Goal: Information Seeking & Learning: Learn about a topic

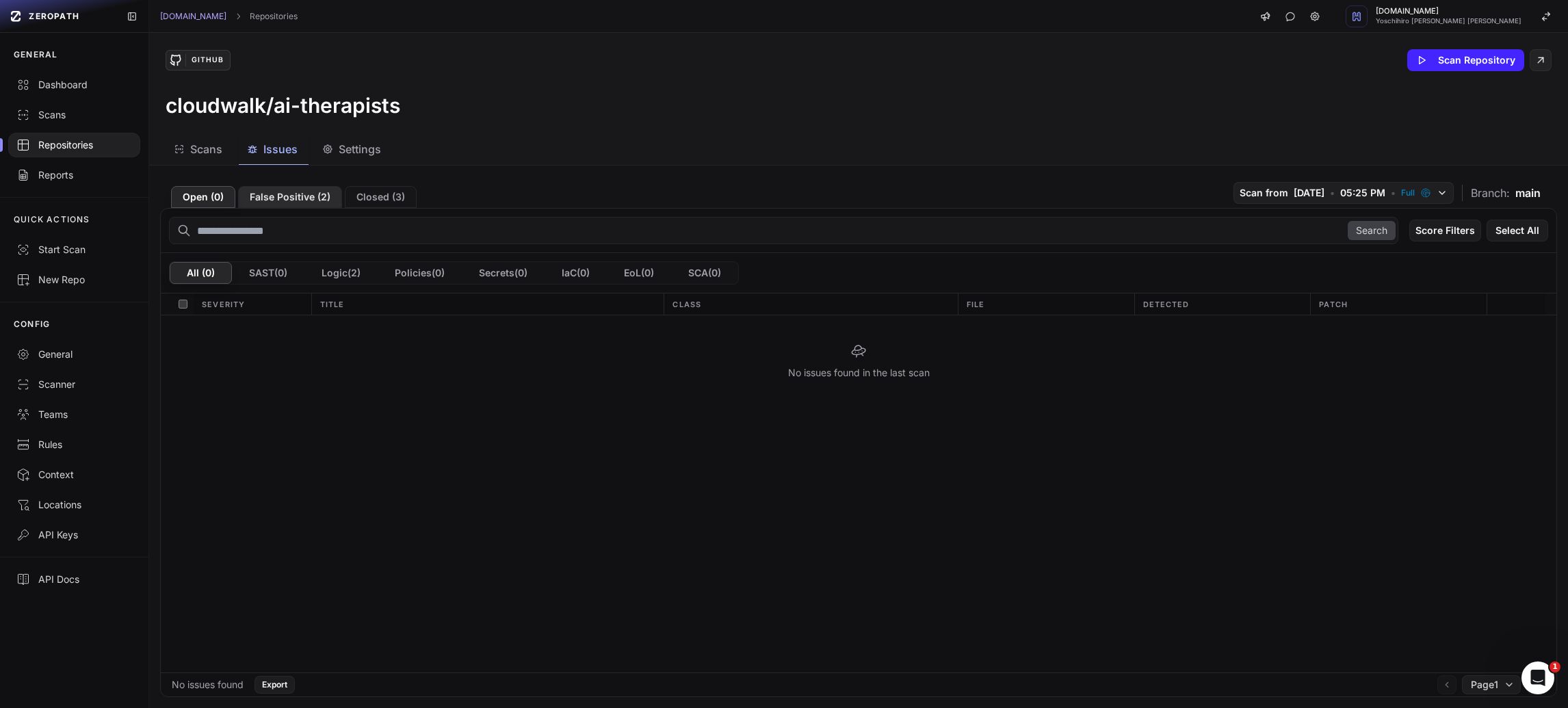
click at [283, 190] on button "False Positive ( 2 )" at bounding box center [290, 196] width 104 height 22
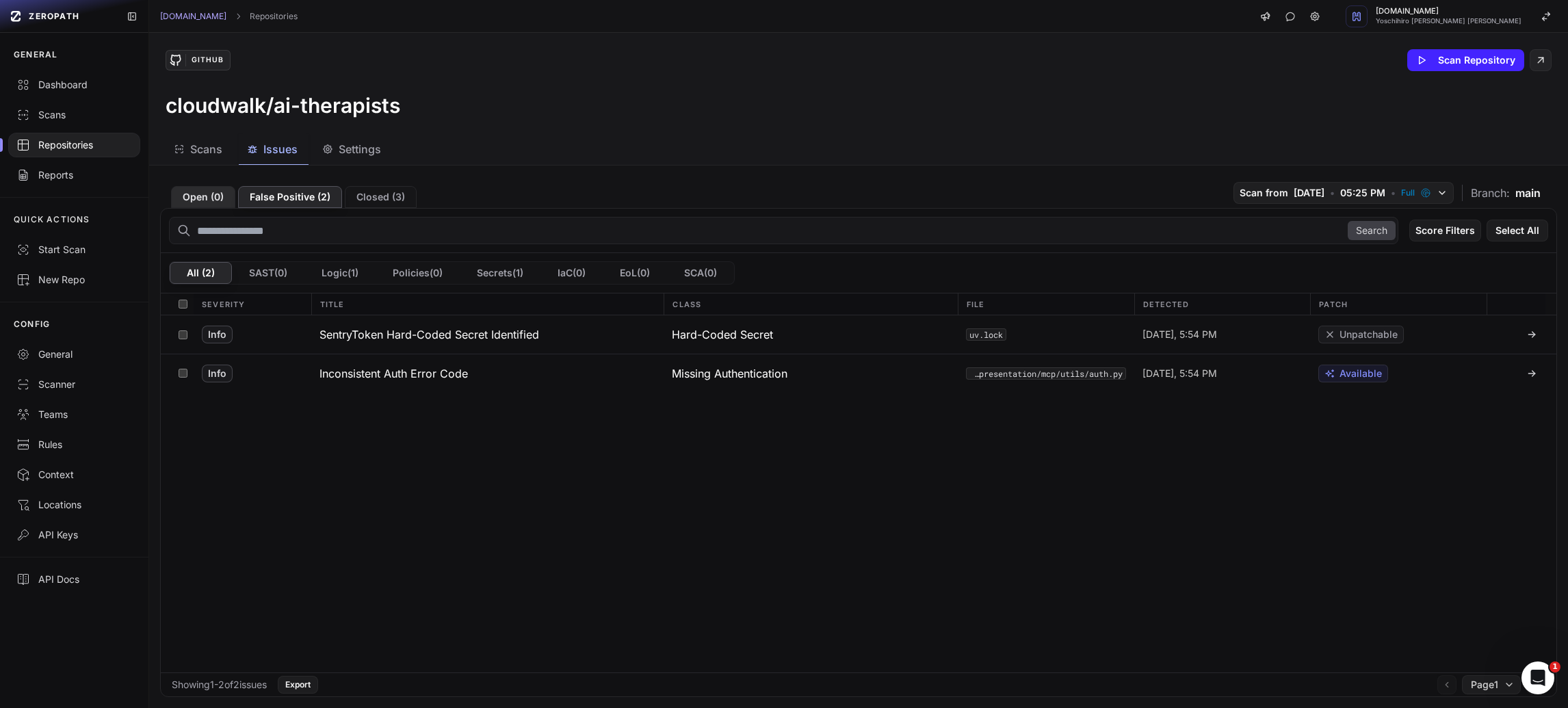
click at [218, 198] on button "Open ( 0 )" at bounding box center [203, 196] width 64 height 22
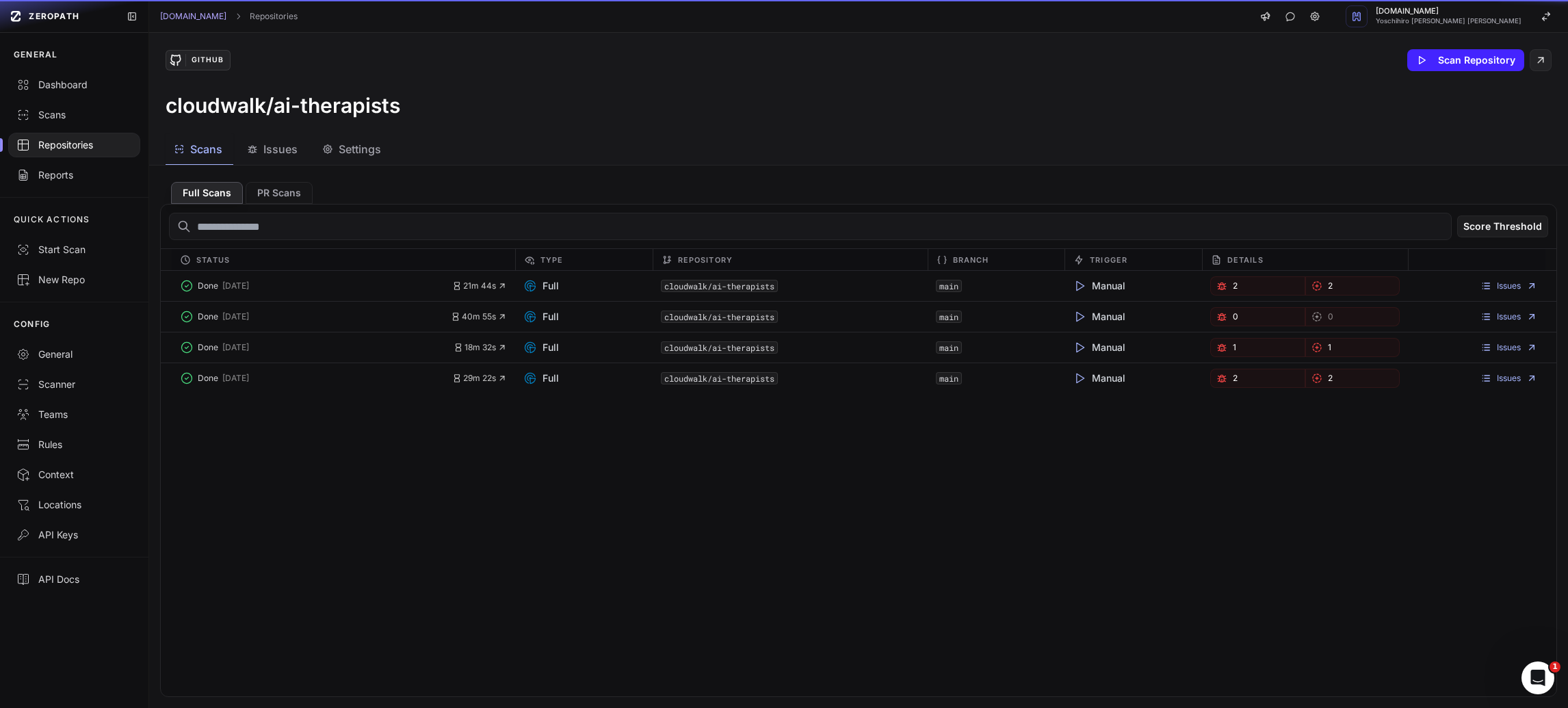
click at [215, 155] on span "Scans" at bounding box center [206, 149] width 32 height 16
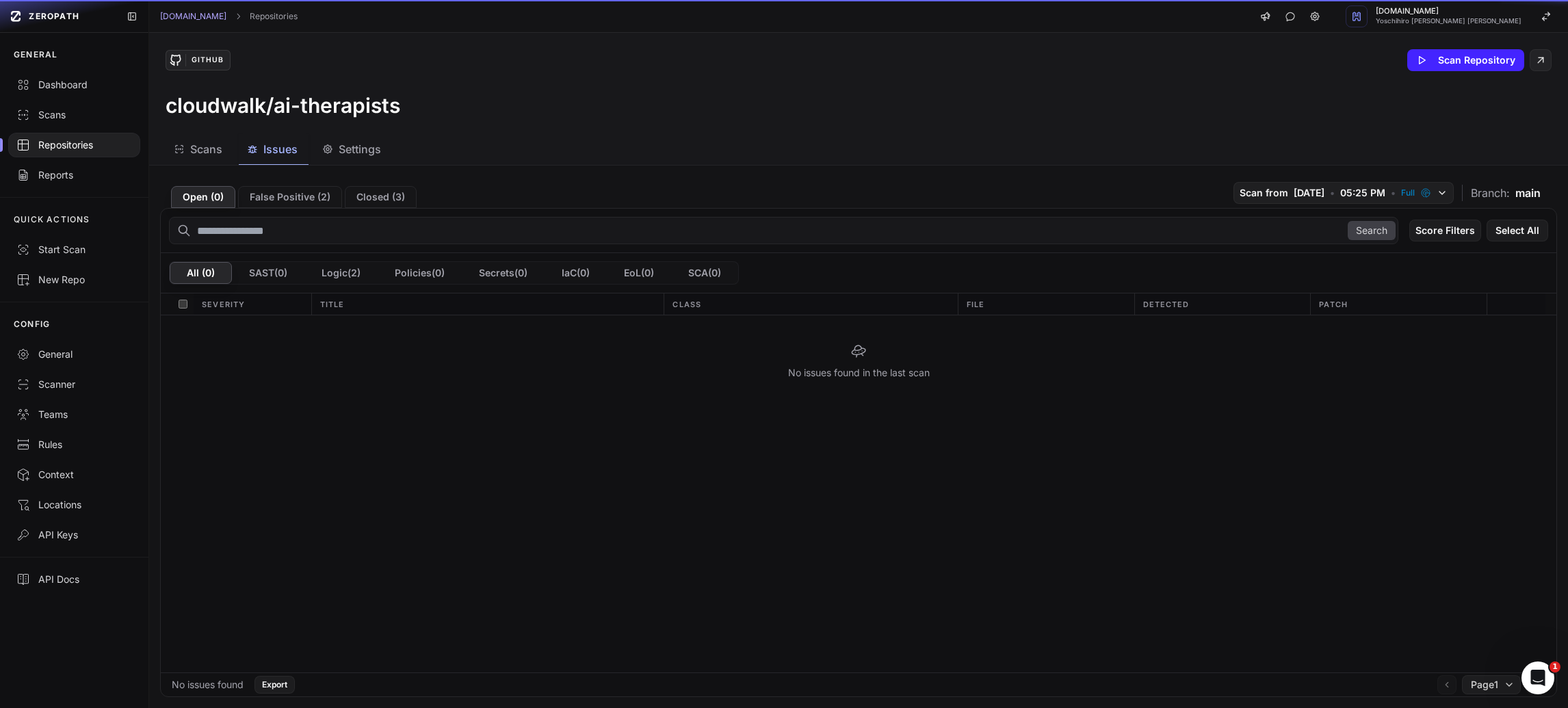
click at [264, 151] on span "Issues" at bounding box center [281, 149] width 35 height 16
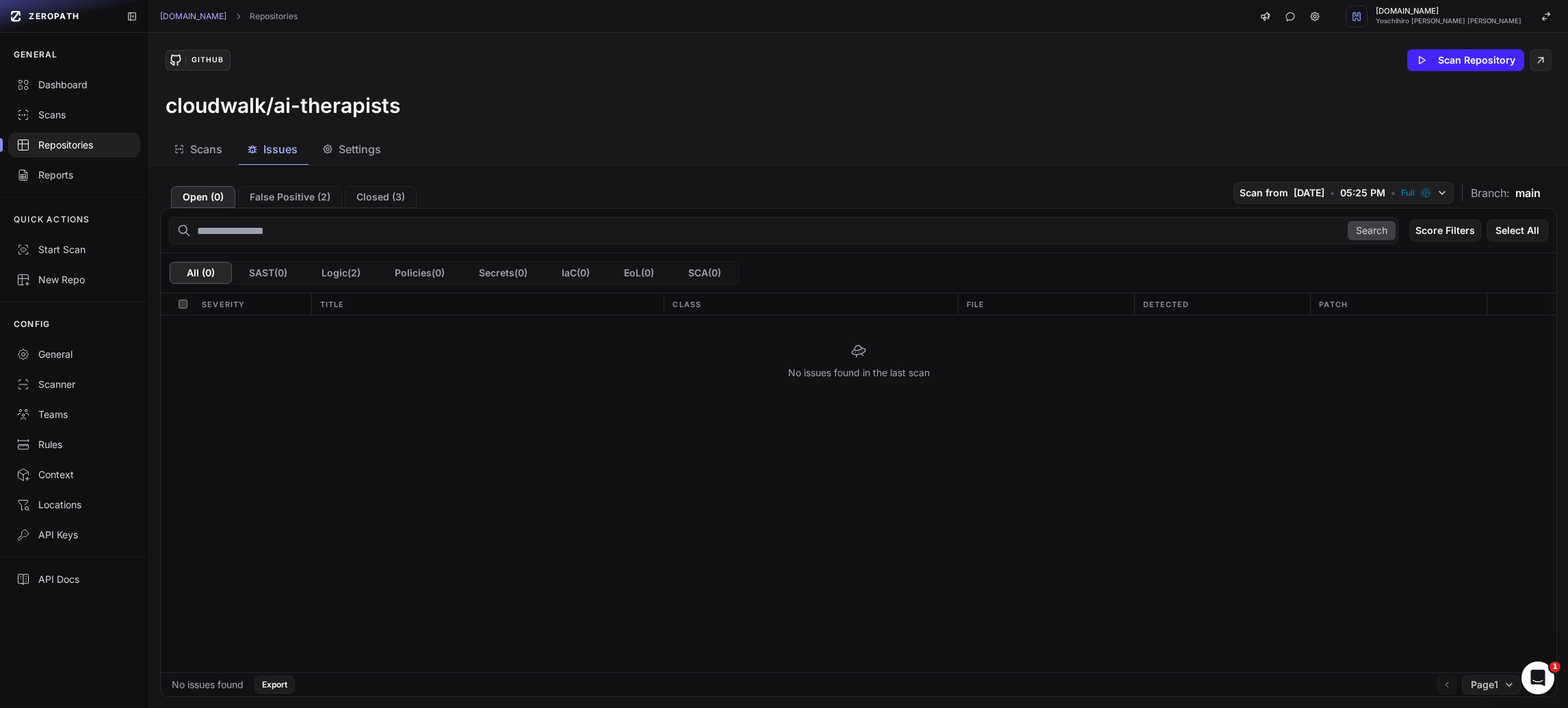
click at [81, 140] on div "Repositories" at bounding box center [74, 145] width 116 height 14
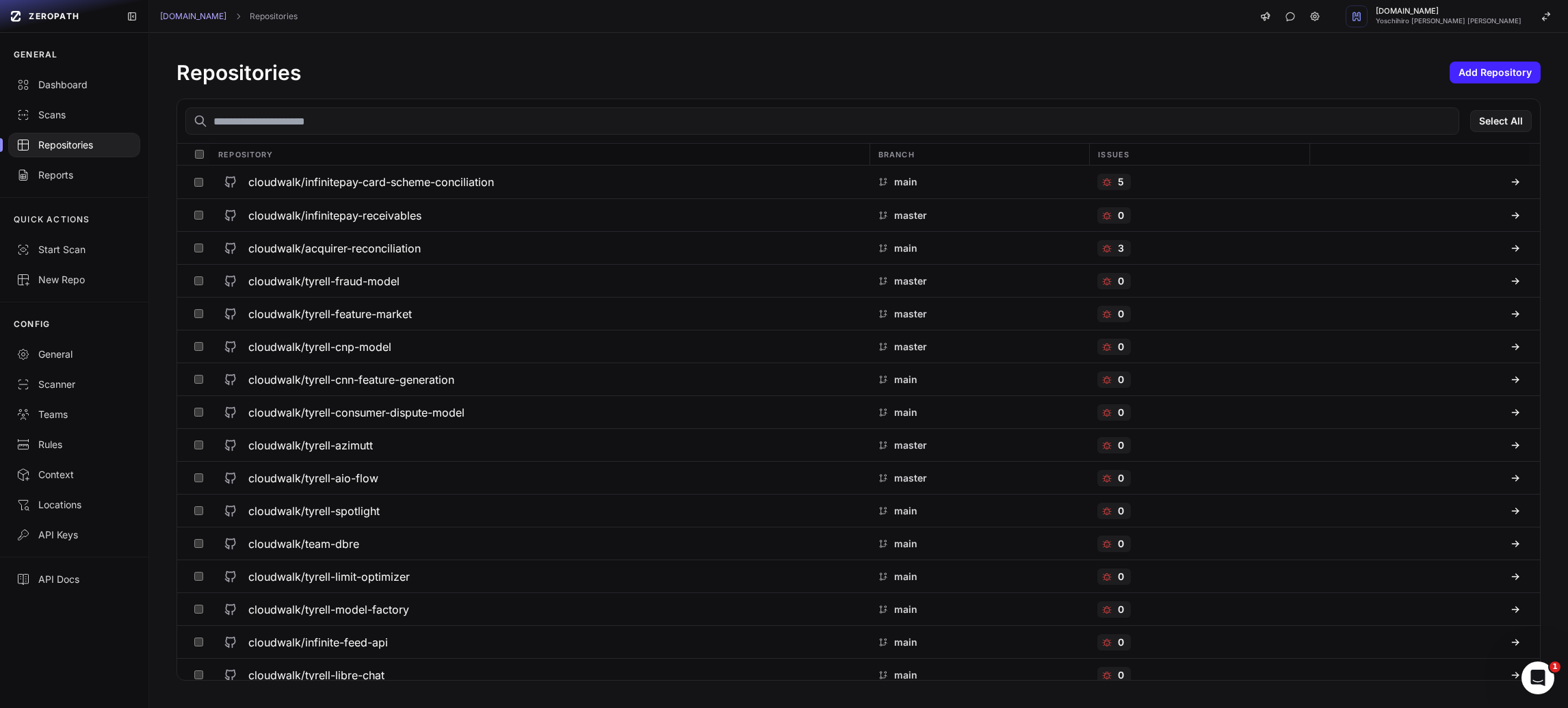
click at [377, 136] on div "Select All" at bounding box center [859, 121] width 1363 height 44
click at [381, 130] on input "text" at bounding box center [822, 121] width 1274 height 28
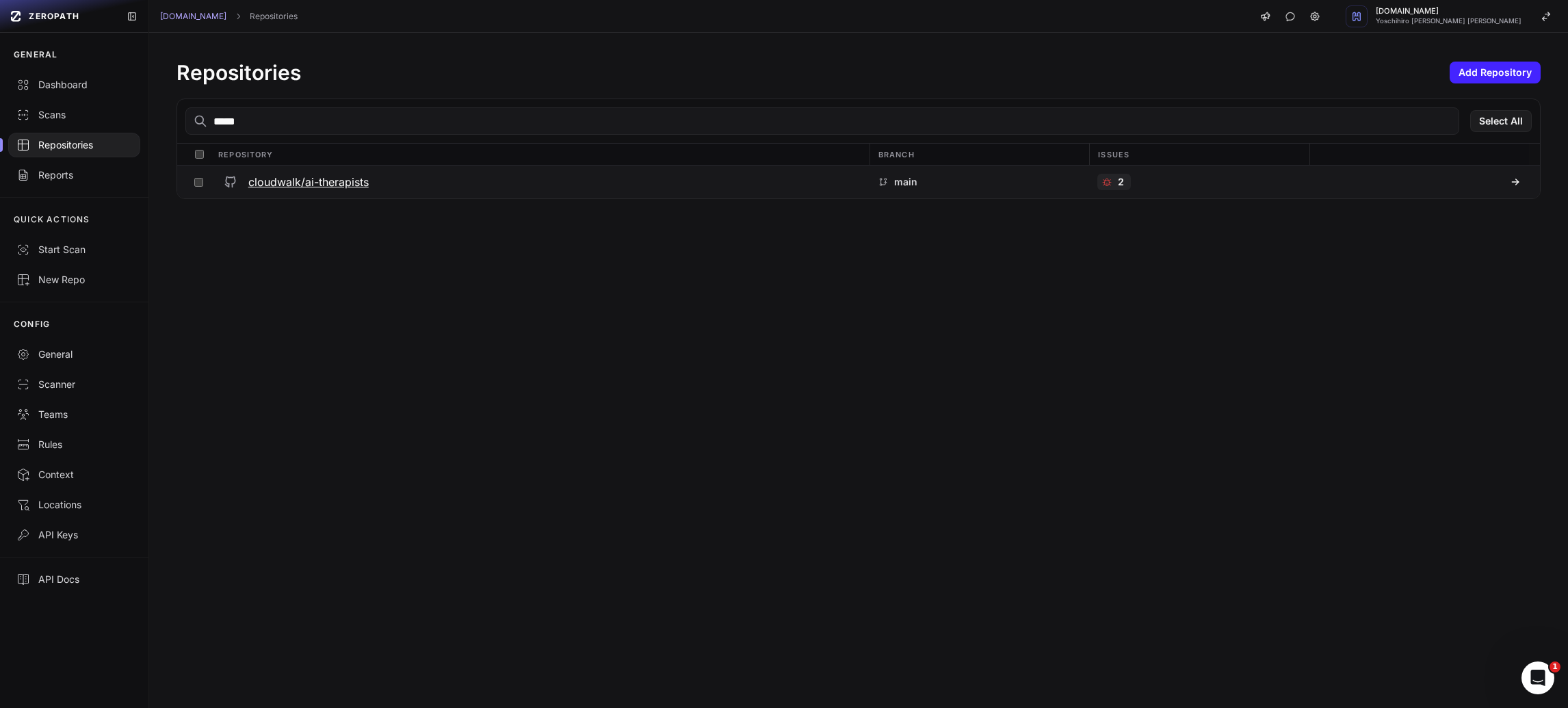
type input "*****"
click at [362, 187] on h3 "cloudwalk/ai-therapists" at bounding box center [308, 182] width 120 height 16
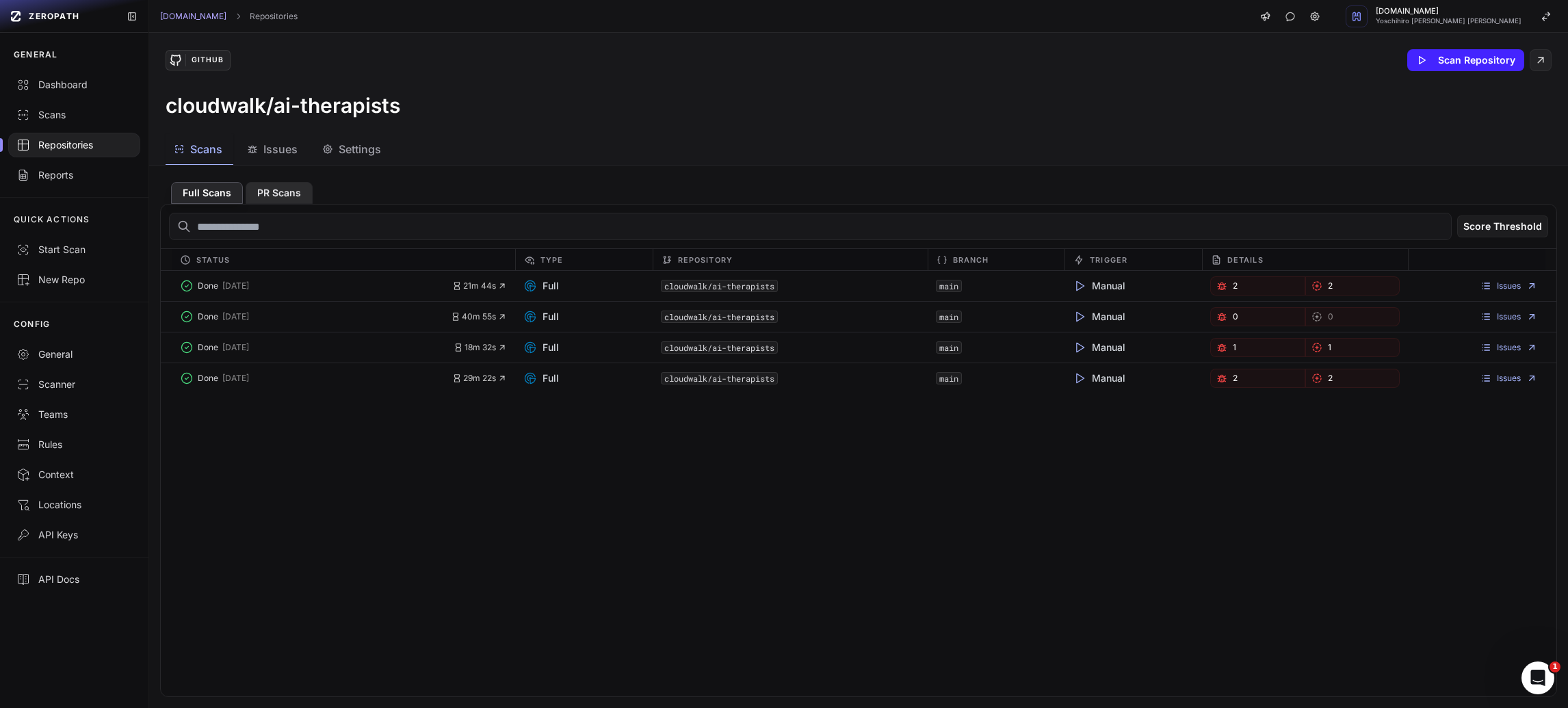
click at [290, 192] on button "PR Scans" at bounding box center [279, 192] width 67 height 22
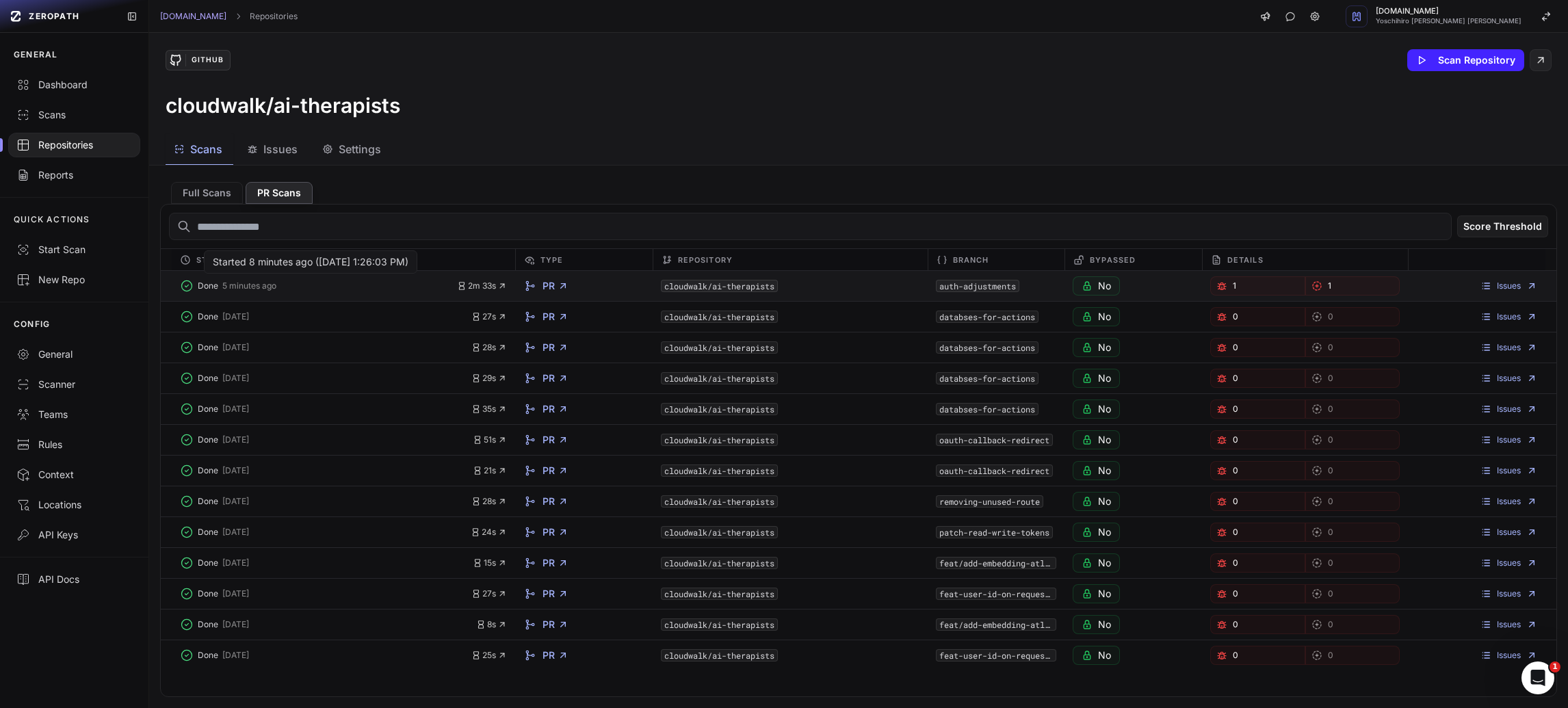
click at [360, 290] on button "Done 5 minutes ago" at bounding box center [318, 286] width 277 height 19
click at [349, 292] on button "Done 5 minutes ago" at bounding box center [318, 286] width 277 height 19
click at [228, 287] on span "5 minutes ago" at bounding box center [249, 285] width 54 height 11
click at [1522, 287] on link "Issues" at bounding box center [1509, 285] width 57 height 11
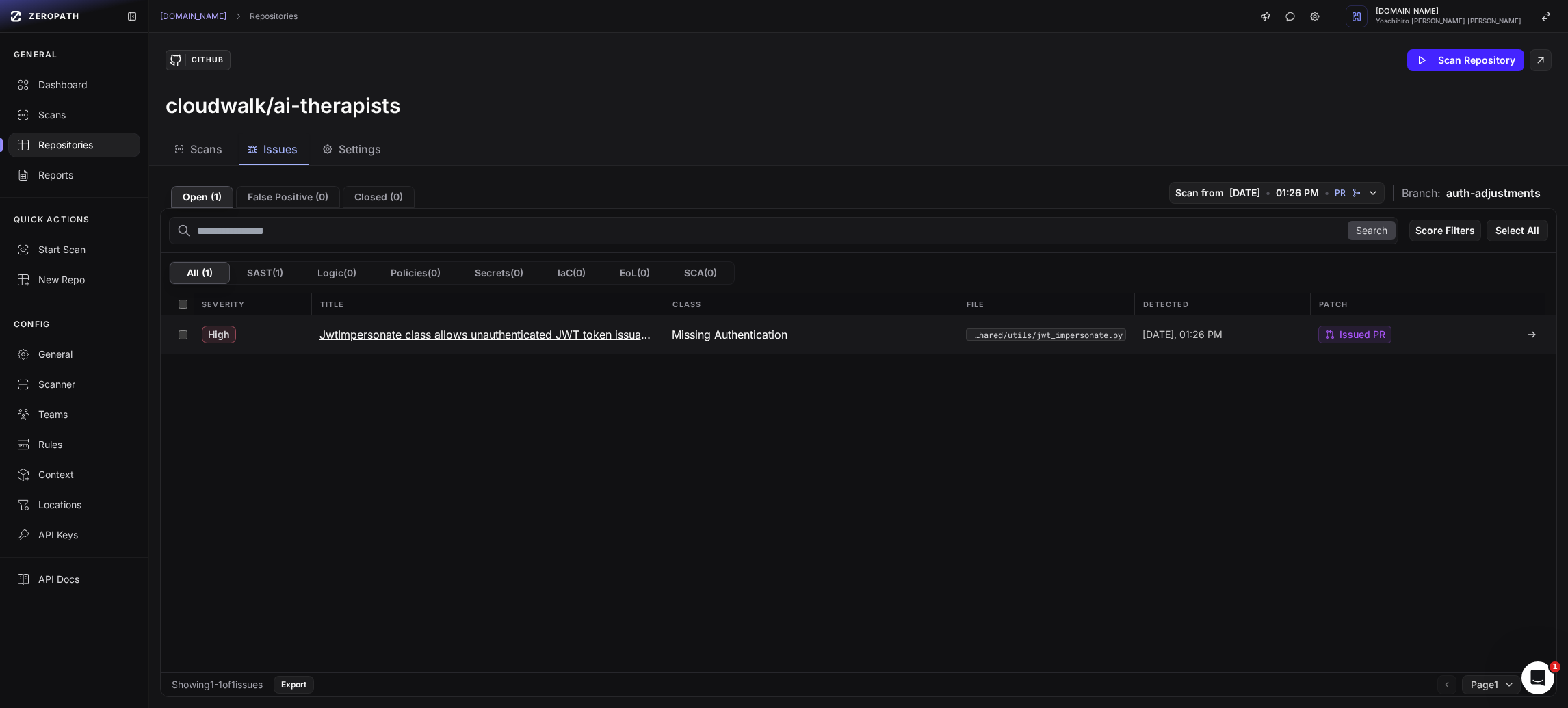
click at [616, 337] on h3 "JwtImpersonate class allows unauthenticated JWT token issuance via missing auth…" at bounding box center [487, 334] width 336 height 16
click at [714, 337] on span "Missing Authentication" at bounding box center [730, 334] width 116 height 16
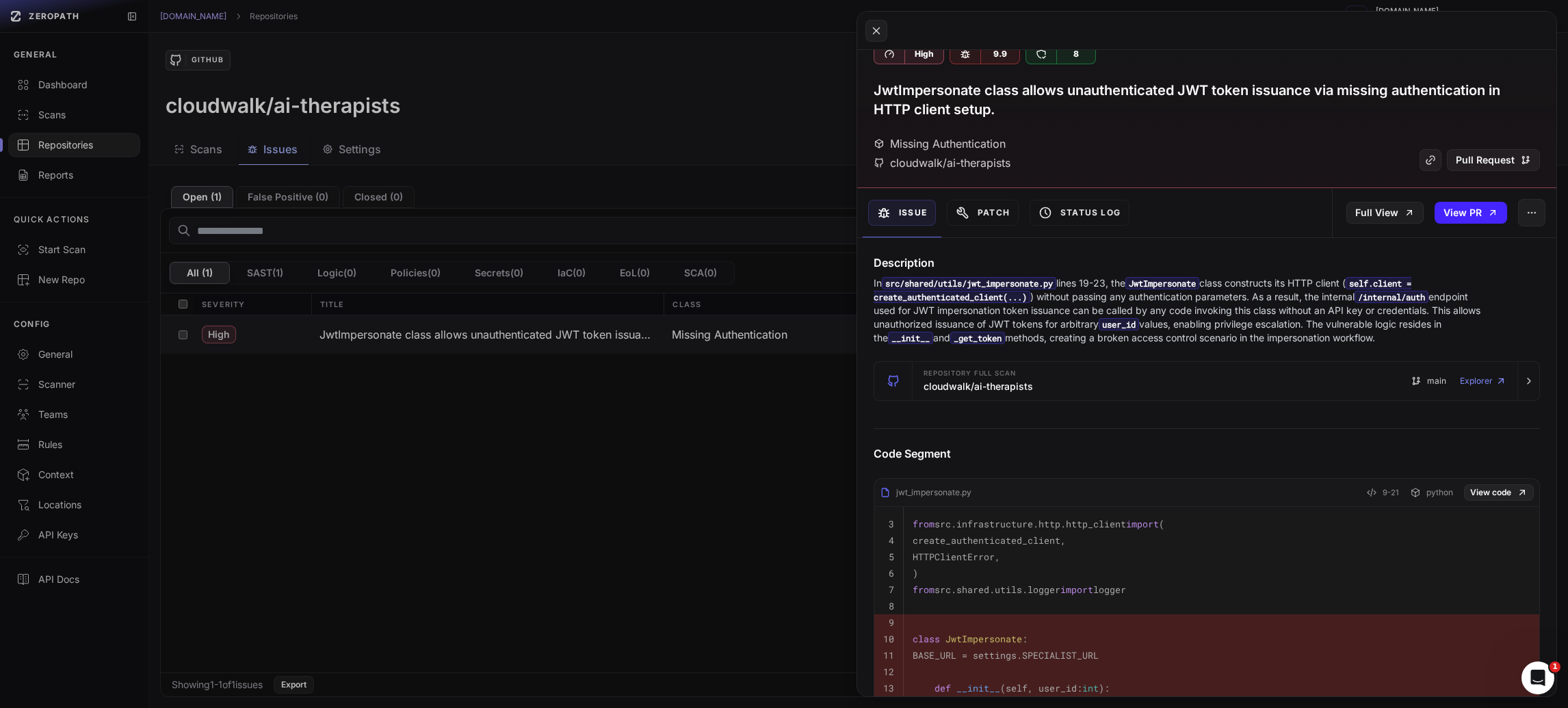
scroll to position [41, 0]
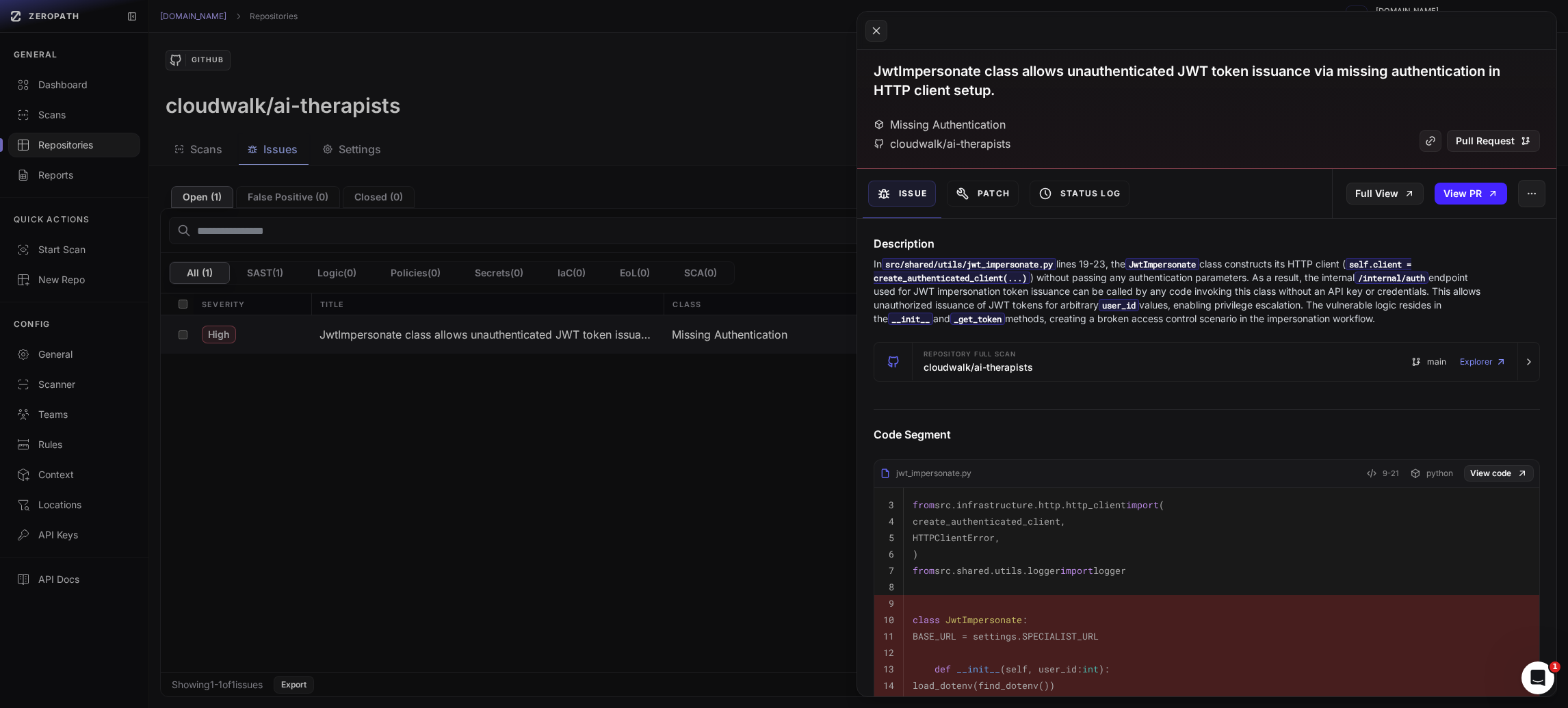
click at [743, 522] on button at bounding box center [784, 354] width 1568 height 708
